Goal: Book appointment/travel/reservation

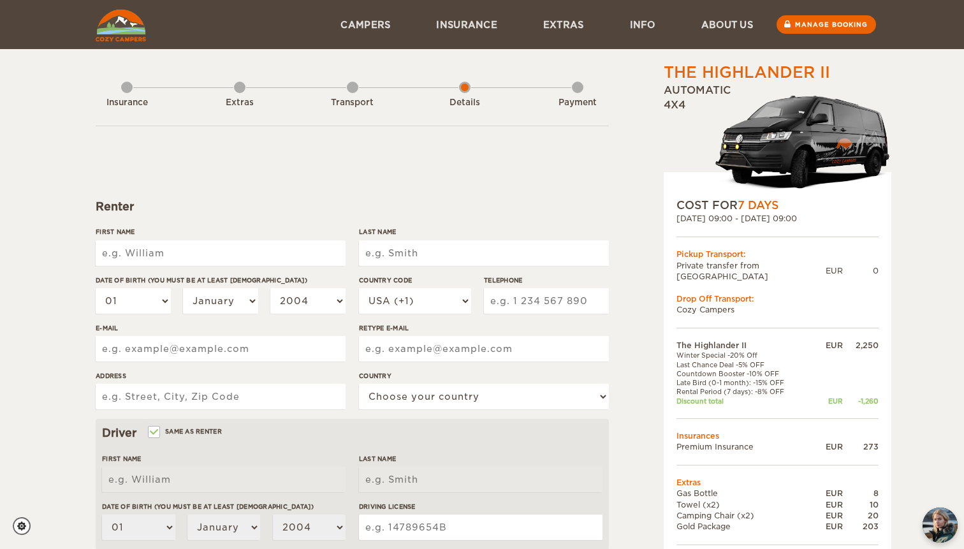
click at [256, 254] on input "First Name" at bounding box center [221, 252] width 250 height 25
type input "Arely"
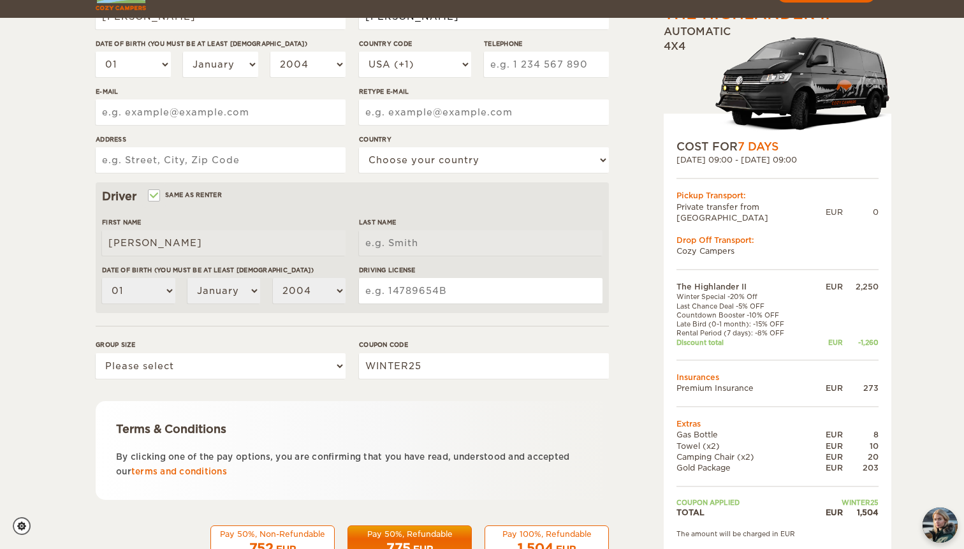
scroll to position [271, 0]
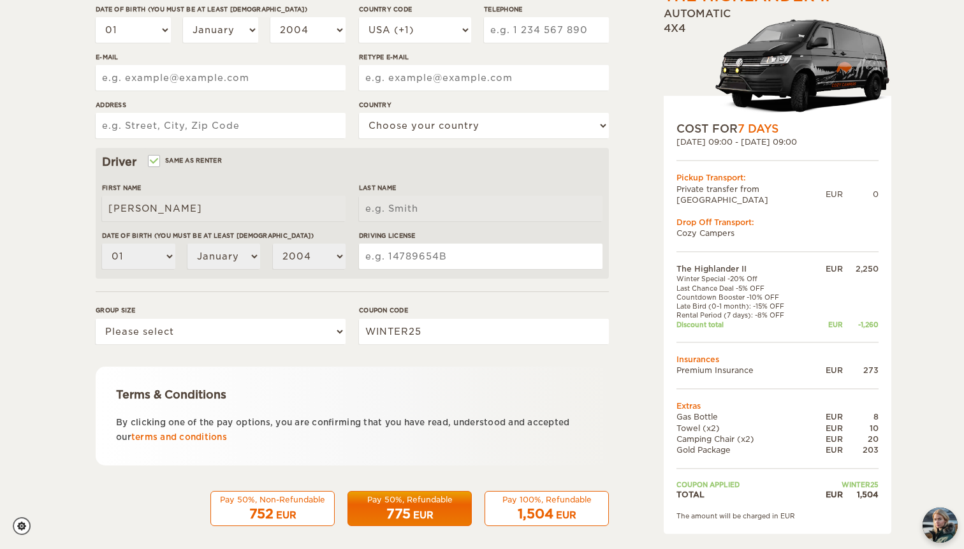
type input "Loredo"
click at [643, 217] on div "The Highlander II Expand Collapse Total 1,504 EUR Automatic 4x4 COST FOR 7 Days…" at bounding box center [744, 168] width 247 height 754
type input "Loredo"
drag, startPoint x: 749, startPoint y: 267, endPoint x: 787, endPoint y: 305, distance: 53.2
click at [787, 305] on tbody "The Highlander II EUR 2,250 Winter Special -20% Off Last Chance Deal -5% OFF Co…" at bounding box center [777, 381] width 202 height 236
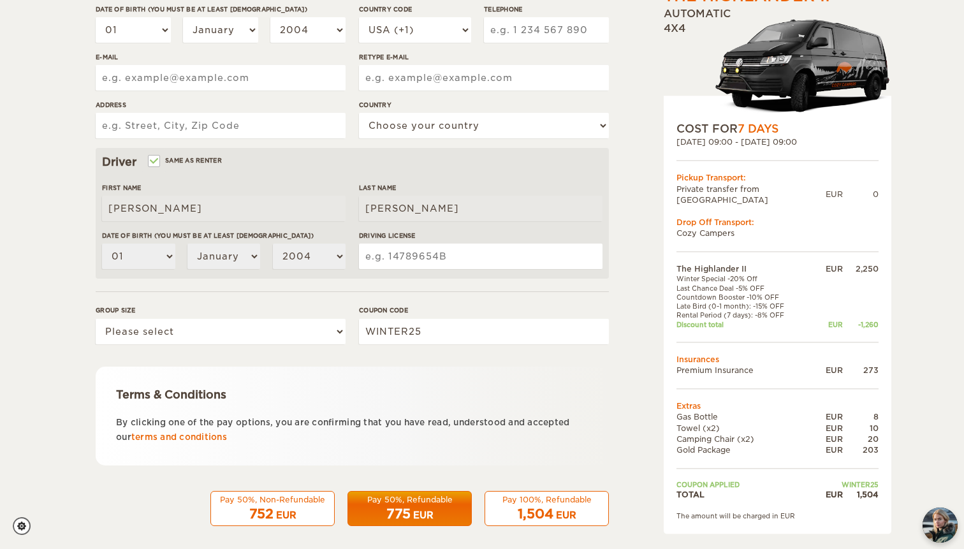
click at [753, 293] on td "Countdown Booster -10% OFF" at bounding box center [744, 297] width 136 height 9
drag, startPoint x: 731, startPoint y: 266, endPoint x: 776, endPoint y: 286, distance: 49.1
click at [776, 287] on tbody "The Highlander II EUR 2,250 Winter Special -20% Off Last Chance Deal -5% OFF Co…" at bounding box center [777, 381] width 202 height 236
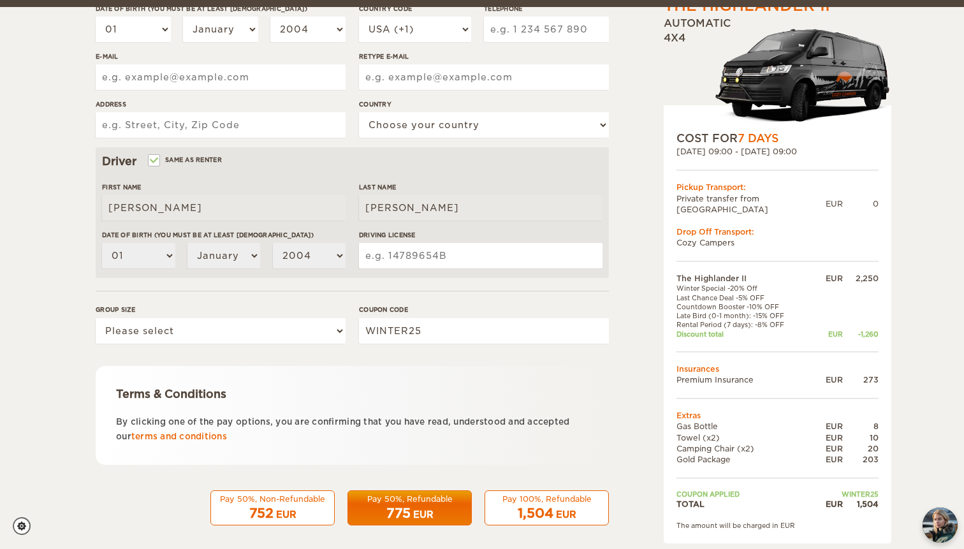
scroll to position [281, 0]
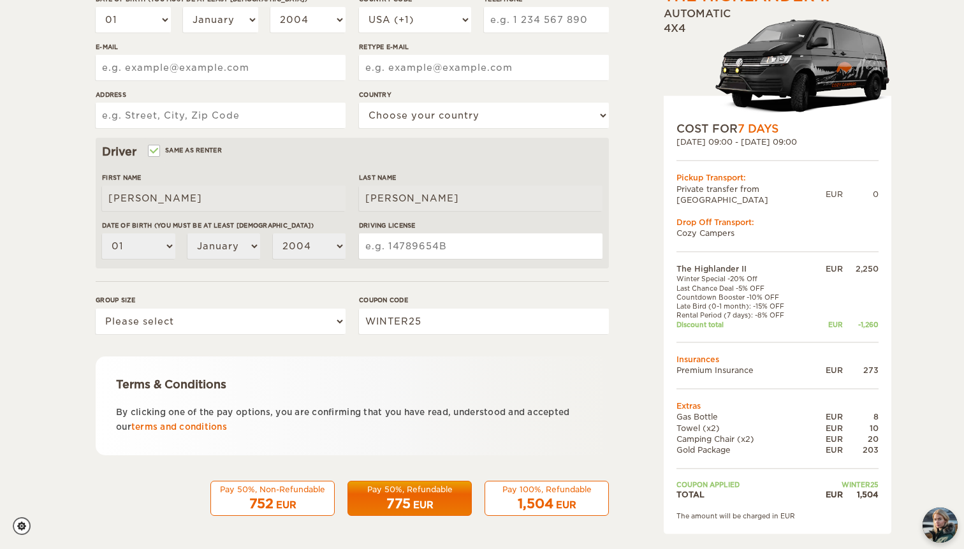
click at [658, 286] on div "The Highlander II Expand Collapse Total 1,504 EUR Automatic 4x4 COST FOR 7 Days…" at bounding box center [744, 158] width 247 height 754
